Goal: Check status: Check status

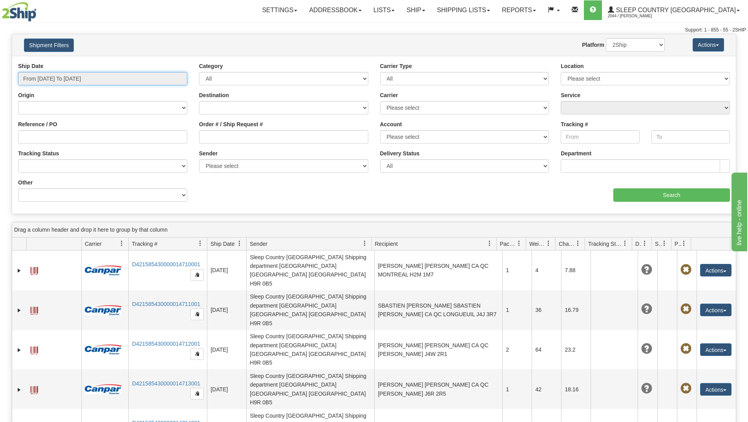
click at [150, 83] on input "From [DATE] To [DATE]" at bounding box center [102, 78] width 169 height 13
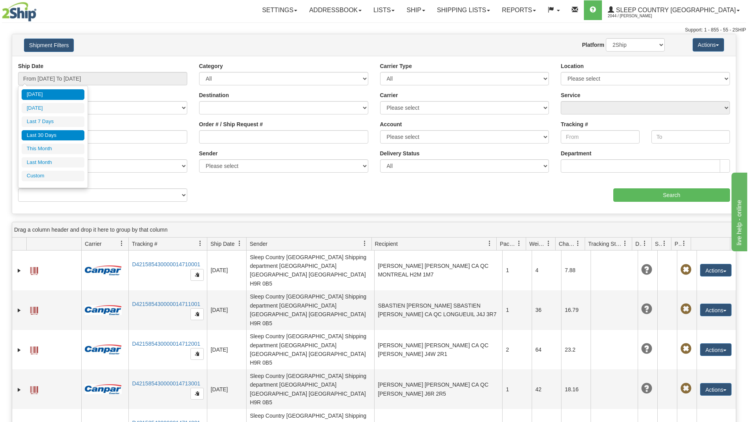
click at [62, 131] on li "Last 30 Days" at bounding box center [53, 135] width 63 height 11
type input "From [DATE] To [DATE]"
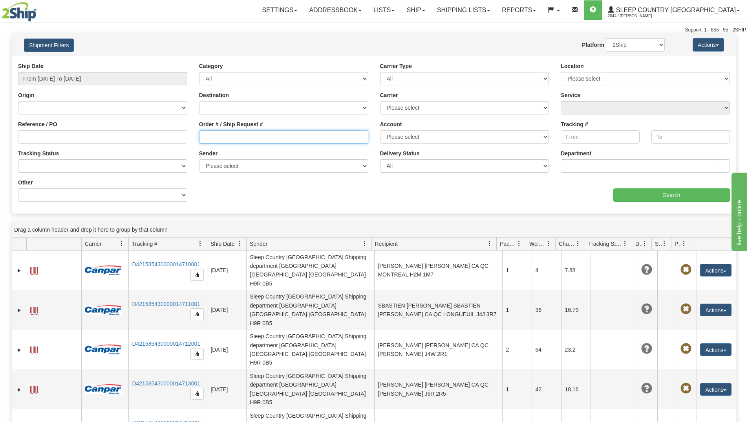
click at [215, 135] on input "Order # / Ship Request #" at bounding box center [283, 136] width 169 height 13
paste input "9000I175455"
type input "9000I175455"
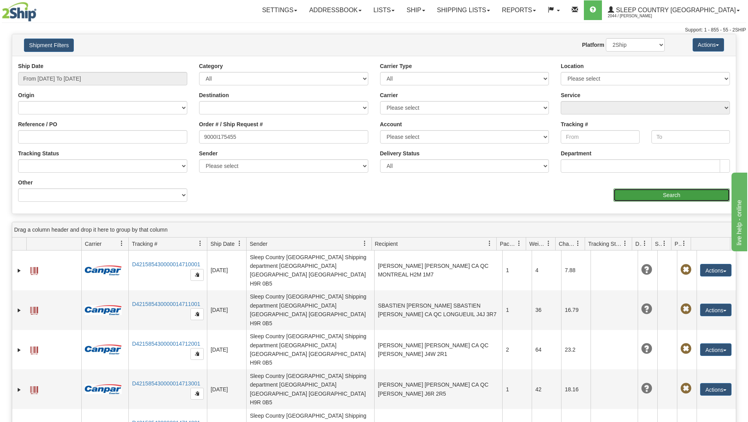
click at [622, 194] on input "Search" at bounding box center [672, 194] width 117 height 13
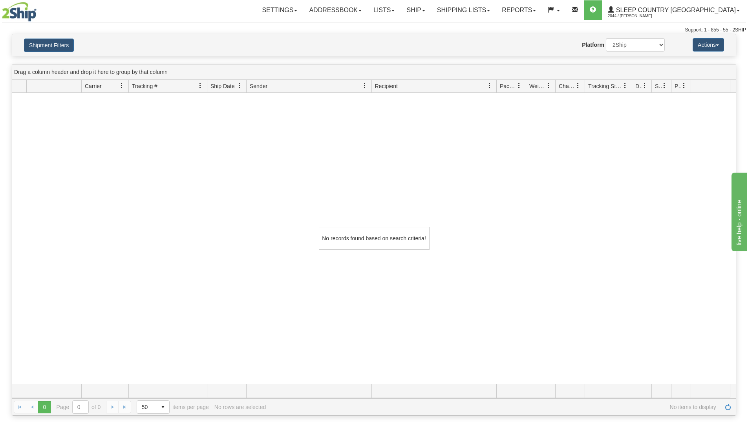
click at [95, 193] on div "No records found based on search criteria!" at bounding box center [374, 238] width 724 height 291
